Goal: Check status: Check status

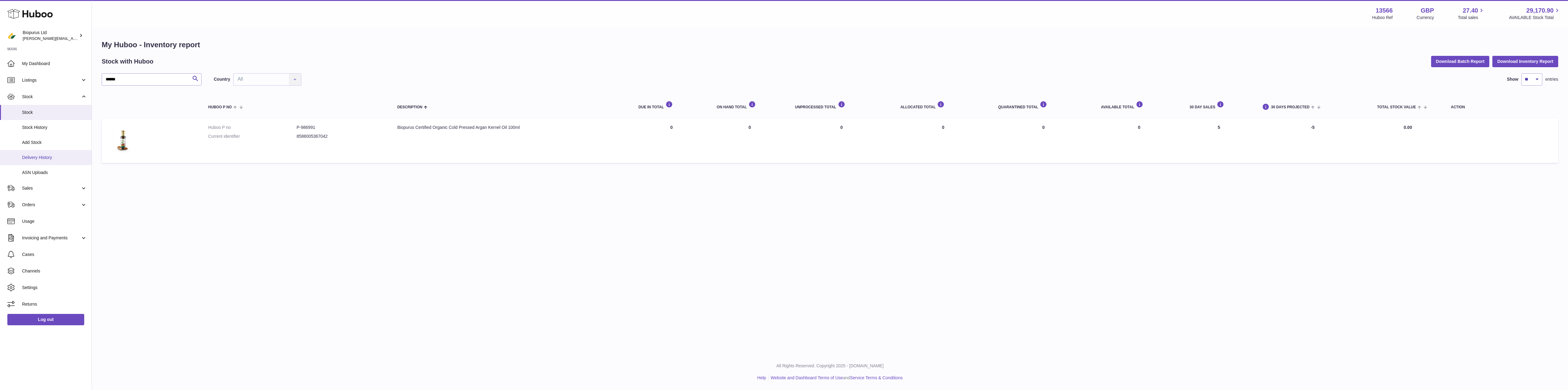
click at [34, 155] on span "Delivery History" at bounding box center [54, 157] width 65 height 5
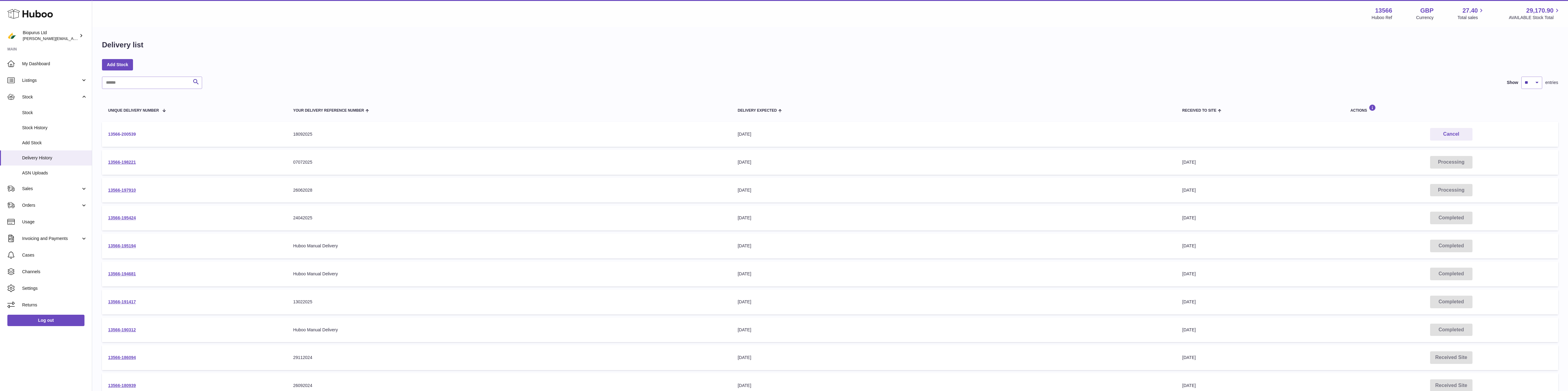
click at [118, 134] on link "13566-200539" at bounding box center [122, 134] width 28 height 5
drag, startPoint x: 149, startPoint y: 134, endPoint x: 102, endPoint y: 136, distance: 47.0
click at [101, 137] on div "Delivery list Add Stock Search Show ** ** ** *** entries Unique Delivery Number…" at bounding box center [830, 228] width 1475 height 401
drag, startPoint x: 153, startPoint y: 133, endPoint x: 149, endPoint y: 131, distance: 4.5
click at [153, 133] on td "13566-200539" at bounding box center [195, 134] width 185 height 25
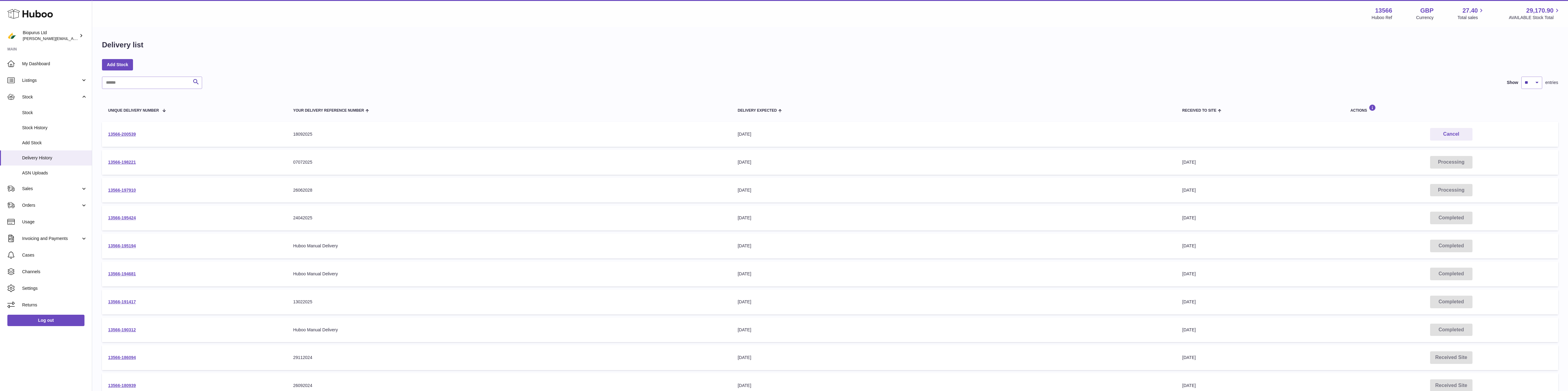
click at [150, 129] on td "13566-200539" at bounding box center [195, 134] width 185 height 25
drag, startPoint x: 193, startPoint y: 108, endPoint x: 174, endPoint y: 120, distance: 22.5
click at [195, 108] on div "Unique Delivery Number" at bounding box center [195, 110] width 173 height 5
click at [784, 109] on span at bounding box center [781, 110] width 9 height 5
click at [780, 109] on span at bounding box center [779, 110] width 5 height 5
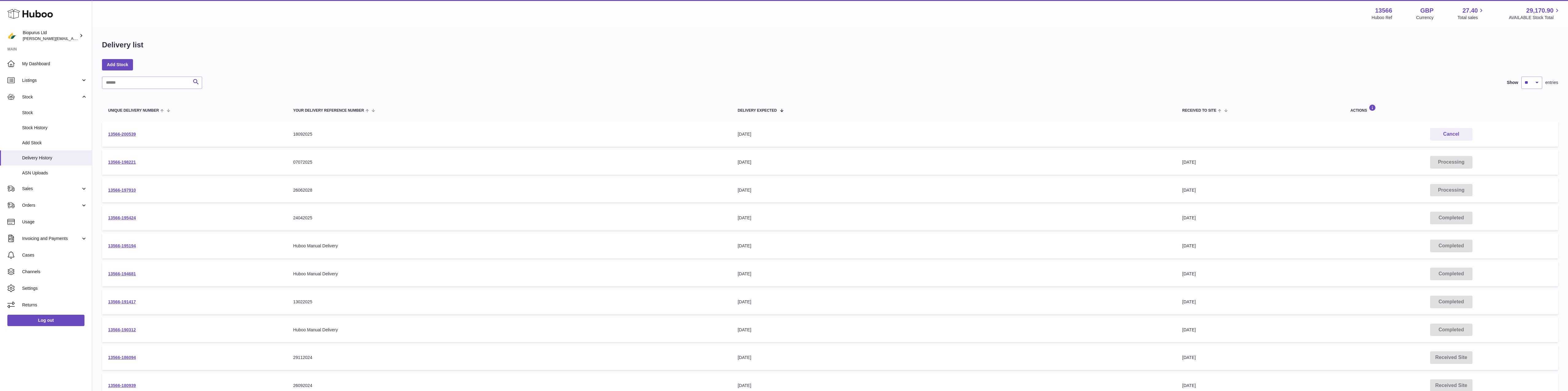
drag, startPoint x: 145, startPoint y: 134, endPoint x: 105, endPoint y: 135, distance: 40.0
click at [105, 135] on td "13566-200539" at bounding box center [195, 134] width 185 height 25
copy link "13566-200539"
click at [33, 254] on span "Cases" at bounding box center [54, 255] width 65 height 5
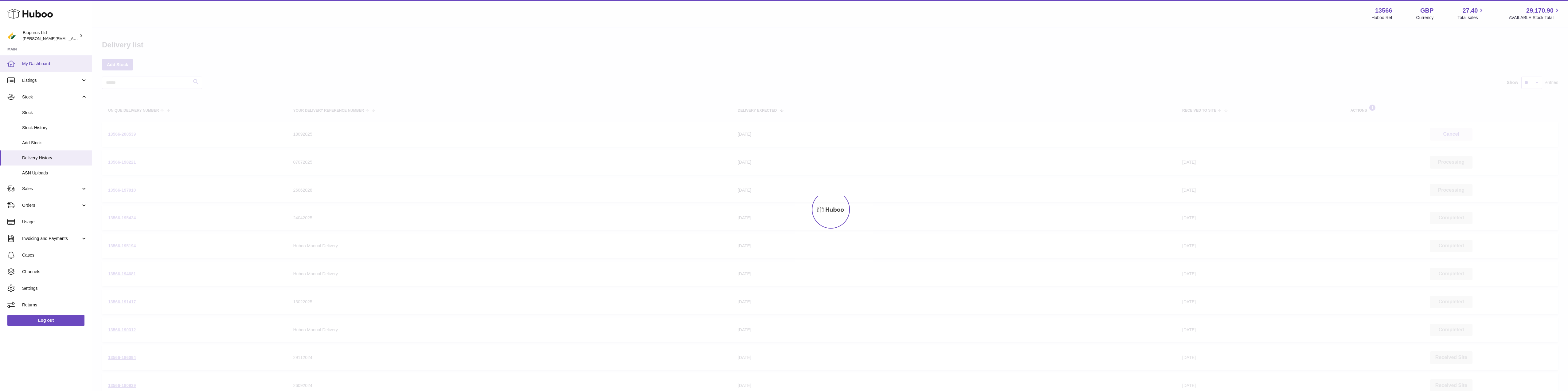
click at [34, 65] on span "My Dashboard" at bounding box center [54, 63] width 65 height 5
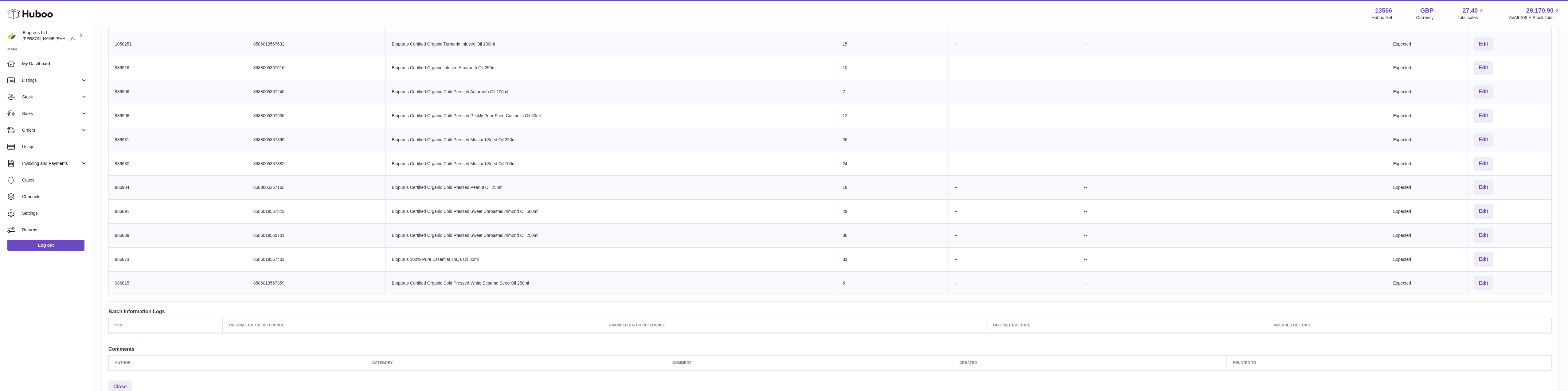
scroll to position [1139, 0]
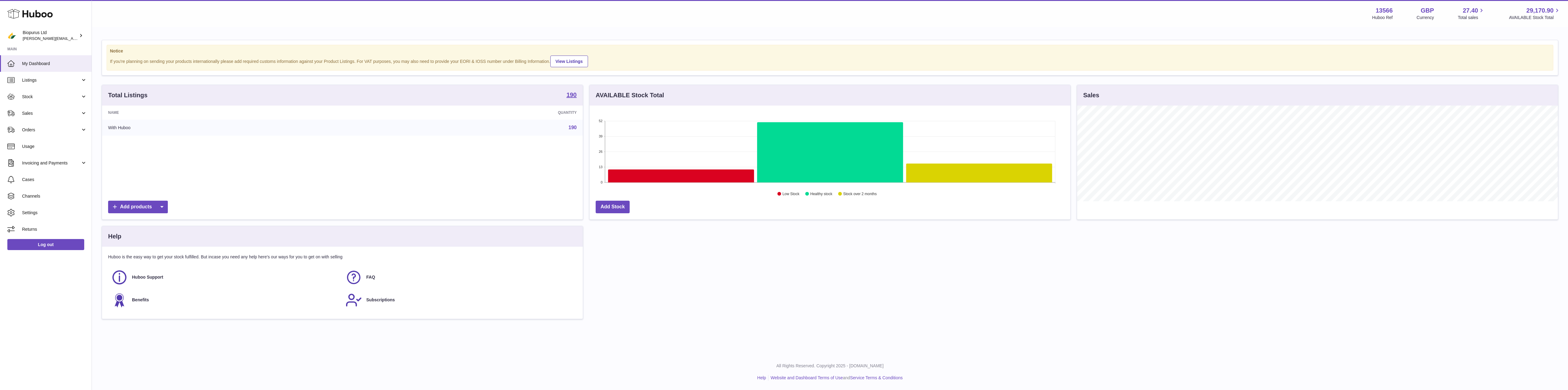
scroll to position [96, 481]
click at [55, 96] on span "Stock" at bounding box center [50, 96] width 58 height 5
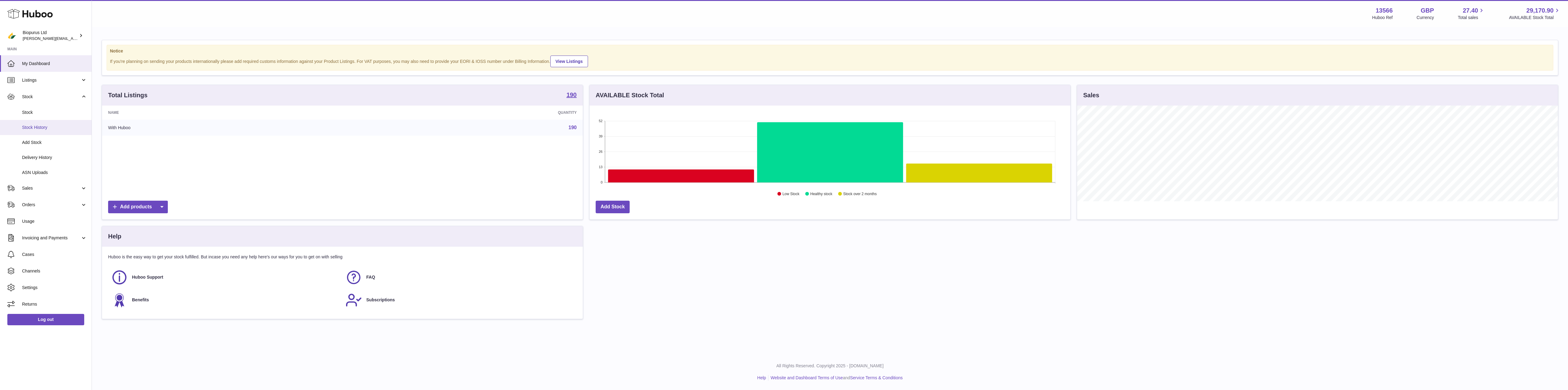
click at [42, 125] on span "Stock History" at bounding box center [54, 127] width 65 height 5
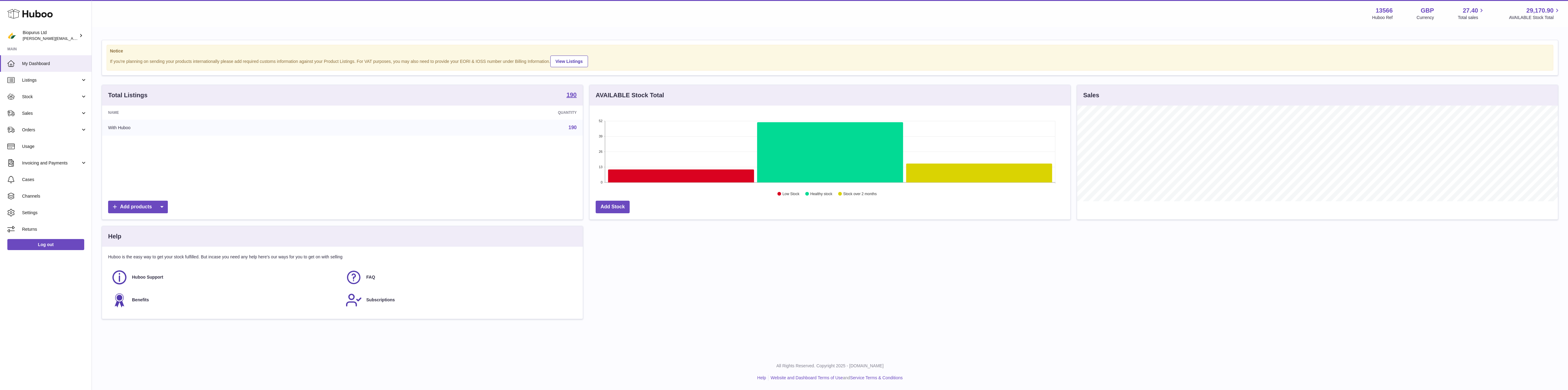
scroll to position [96, 481]
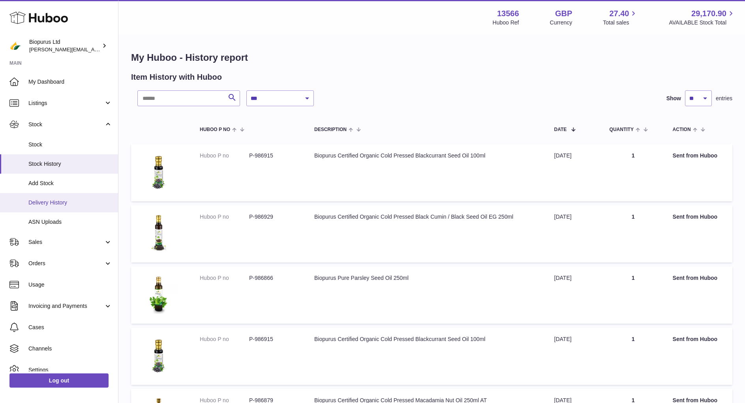
click at [42, 204] on span "Delivery History" at bounding box center [70, 202] width 84 height 7
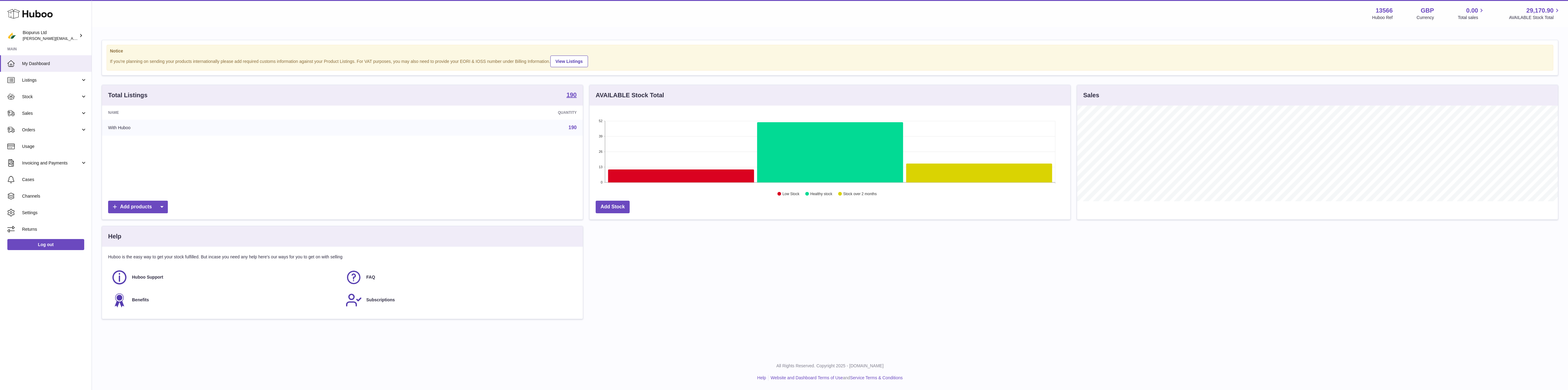
scroll to position [96, 481]
